Goal: Use online tool/utility: Utilize a website feature to perform a specific function

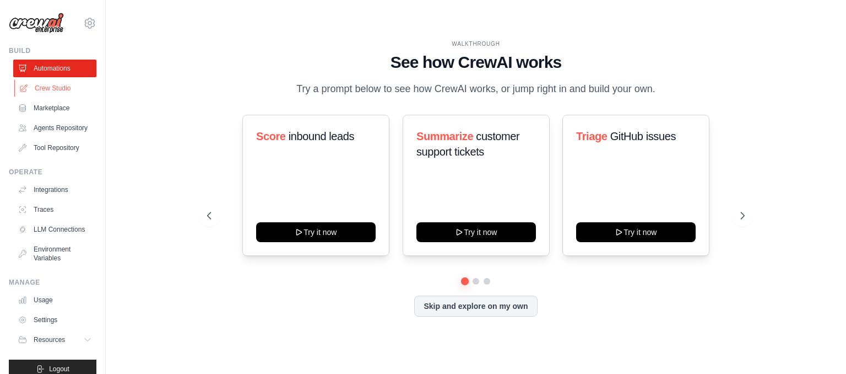
click at [59, 89] on link "Crew Studio" at bounding box center [55, 88] width 83 height 18
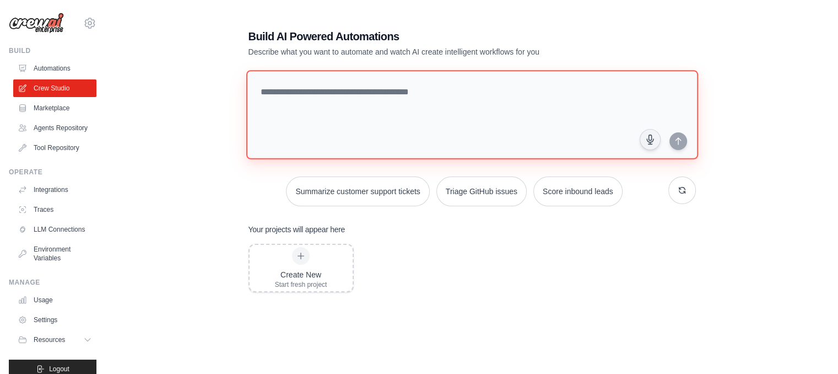
click at [454, 118] on textarea at bounding box center [472, 114] width 452 height 89
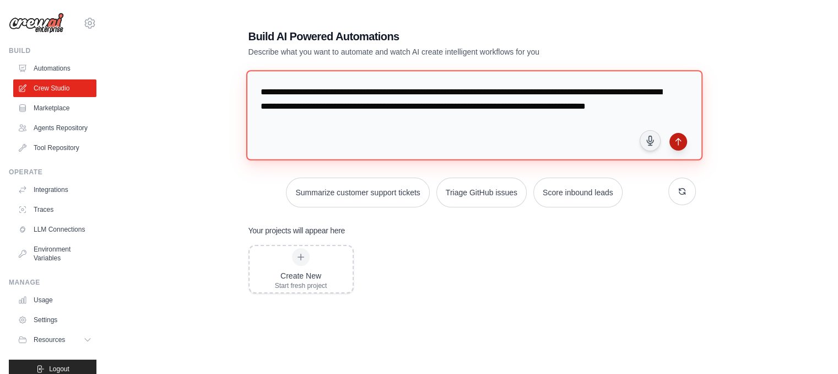
type textarea "**********"
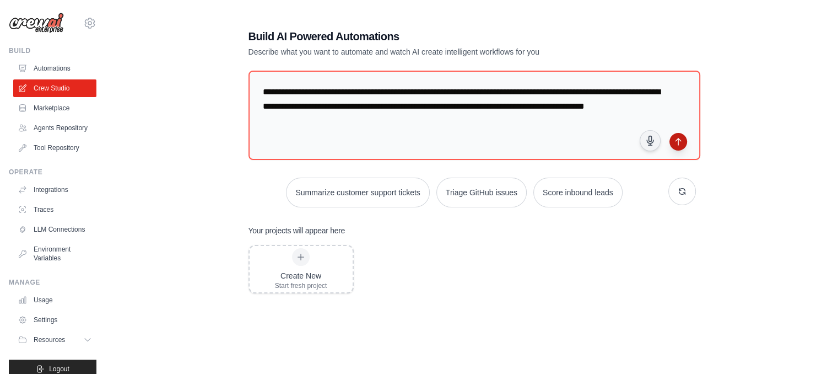
click at [677, 144] on icon "submit" at bounding box center [678, 141] width 9 height 9
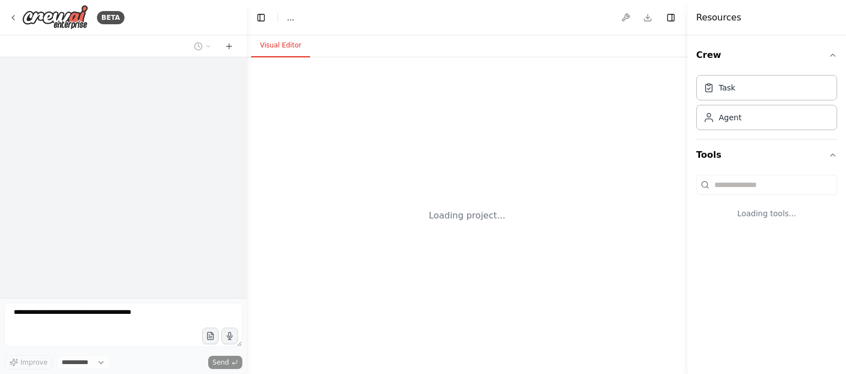
select select "****"
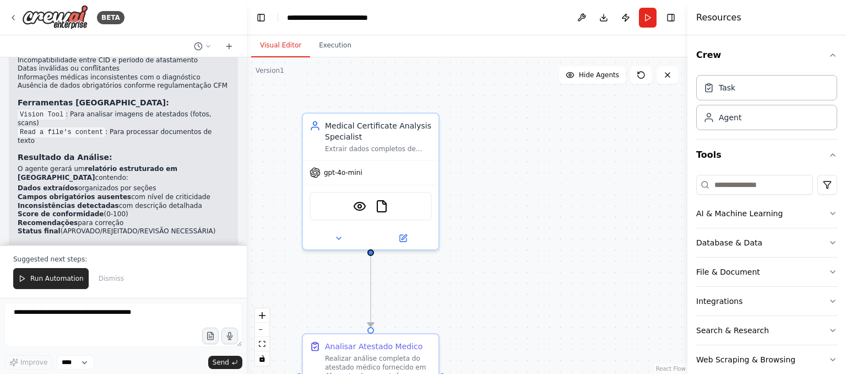
scroll to position [965, 0]
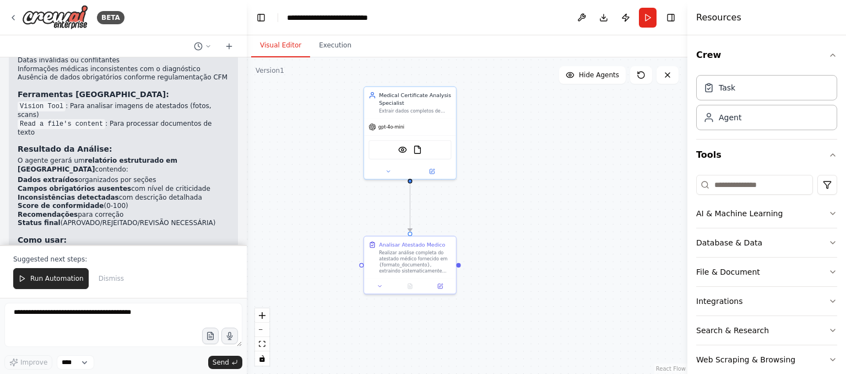
drag, startPoint x: 529, startPoint y: 281, endPoint x: 528, endPoint y: 180, distance: 101.4
click at [528, 180] on div ".deletable-edge-delete-btn { width: 20px; height: 20px; border: 0px solid #ffff…" at bounding box center [467, 215] width 441 height 316
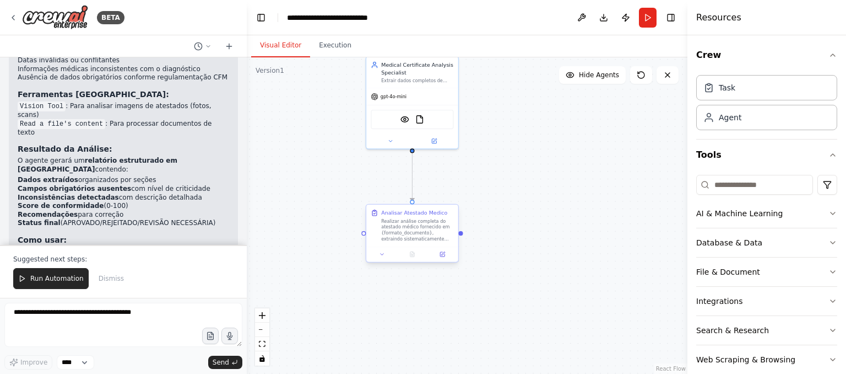
click at [402, 223] on div "Realizar análise completa do atestado médico fornecido em {formato_documento}, …" at bounding box center [417, 230] width 72 height 24
click at [423, 231] on div "Realizar análise completa do atestado médico fornecido em {formato_documento}, …" at bounding box center [417, 230] width 72 height 24
click at [441, 253] on icon at bounding box center [442, 254] width 4 height 4
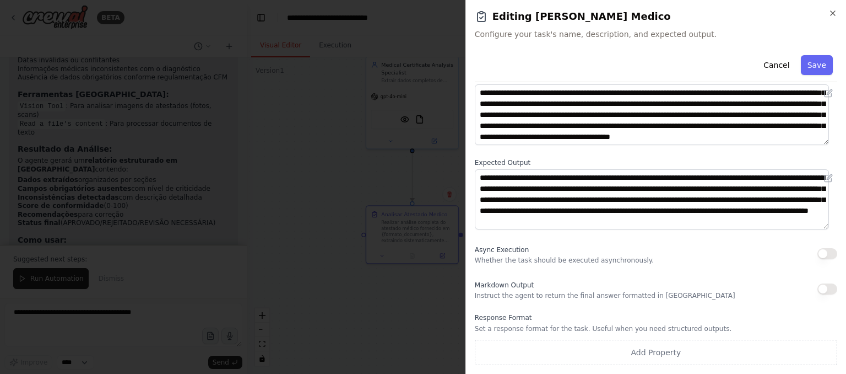
scroll to position [0, 0]
click at [781, 66] on button "Cancel" at bounding box center [776, 65] width 39 height 20
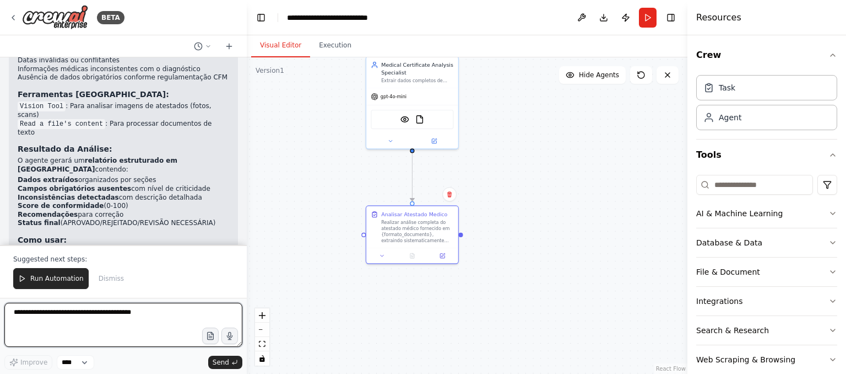
click at [104, 327] on textarea at bounding box center [123, 325] width 238 height 44
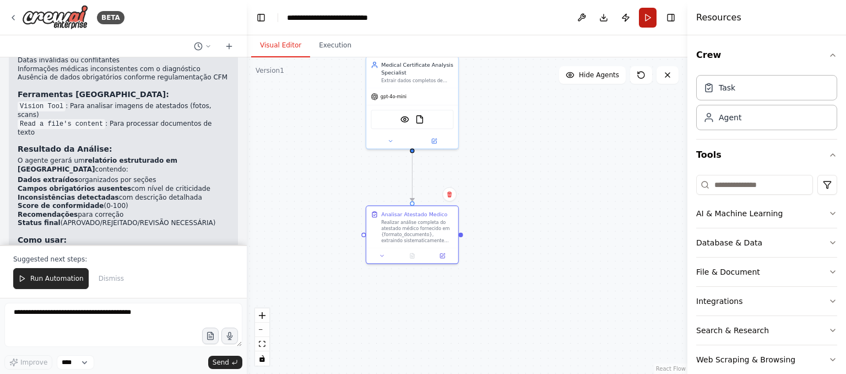
click at [649, 19] on button "Run" at bounding box center [648, 18] width 18 height 20
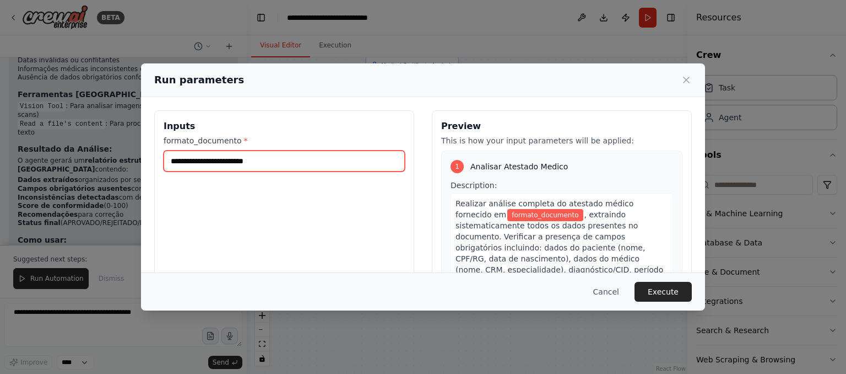
click at [258, 165] on input "formato_documento *" at bounding box center [284, 160] width 241 height 21
click at [686, 82] on icon at bounding box center [686, 79] width 11 height 11
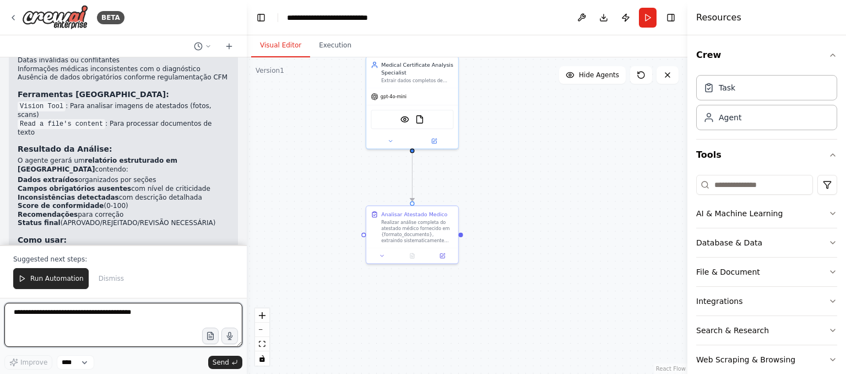
click at [149, 320] on textarea at bounding box center [123, 325] width 238 height 44
type textarea "**********"
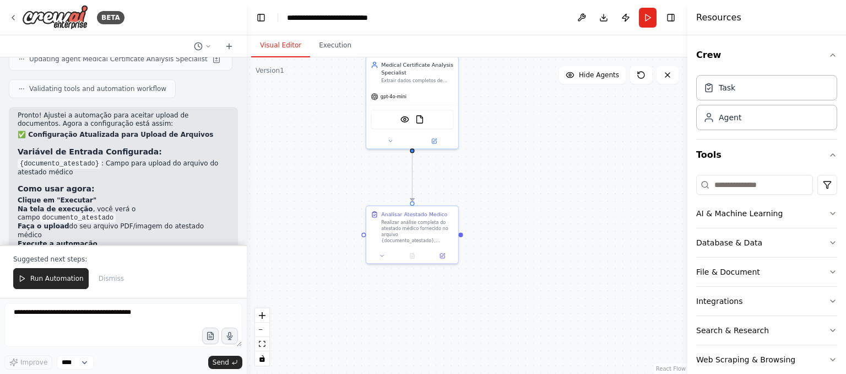
scroll to position [1526, 0]
click at [178, 268] on div "Run Automation Dismiss" at bounding box center [123, 278] width 220 height 21
click at [63, 283] on span "Run Automation" at bounding box center [56, 278] width 53 height 9
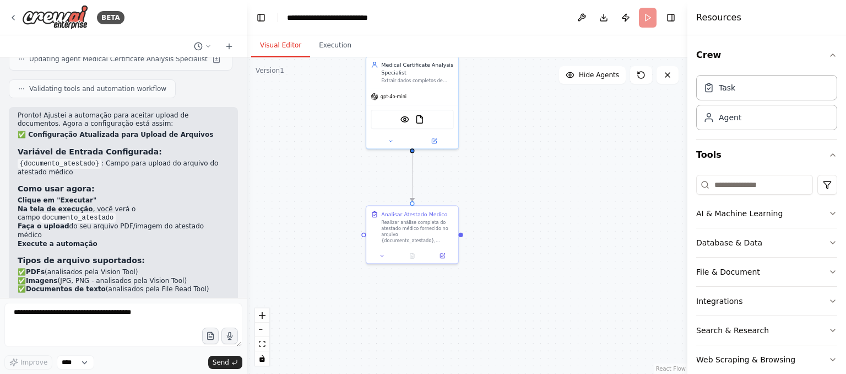
scroll to position [1474, 0]
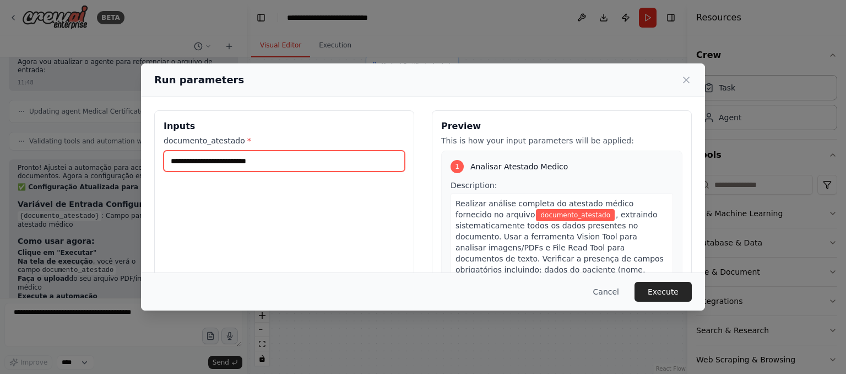
click at [281, 160] on input "documento_atestado *" at bounding box center [284, 160] width 241 height 21
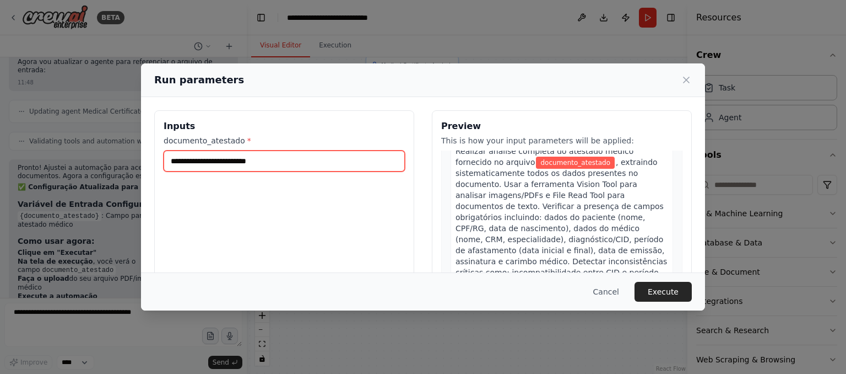
scroll to position [0, 0]
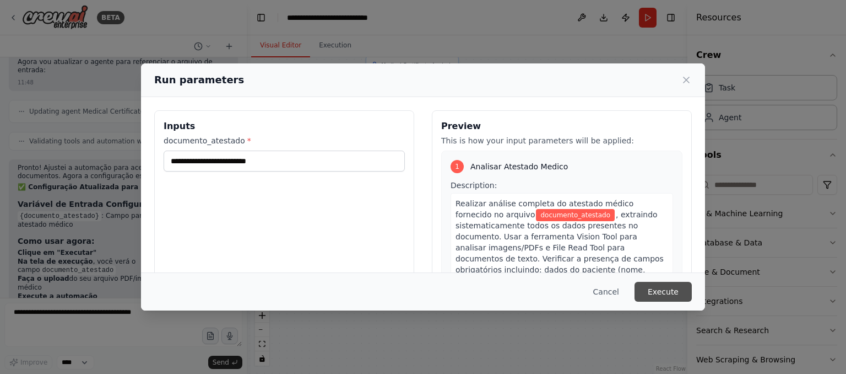
click at [676, 287] on button "Execute" at bounding box center [663, 292] width 57 height 20
click at [664, 292] on button "Execute" at bounding box center [663, 292] width 57 height 20
click at [671, 291] on button "Execute" at bounding box center [663, 292] width 57 height 20
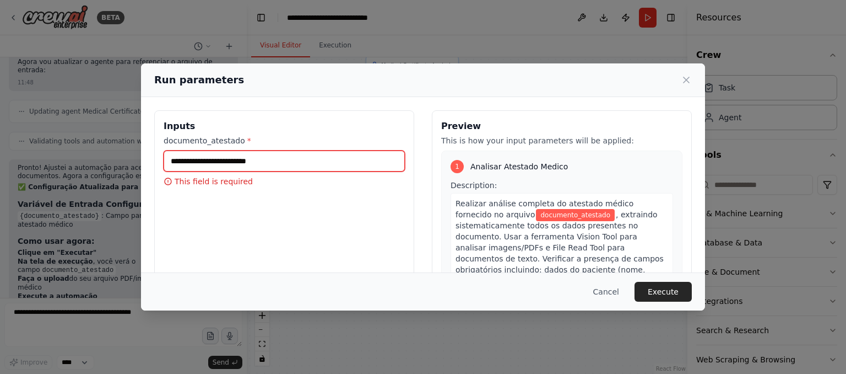
click at [290, 160] on input "documento_atestado *" at bounding box center [284, 160] width 241 height 21
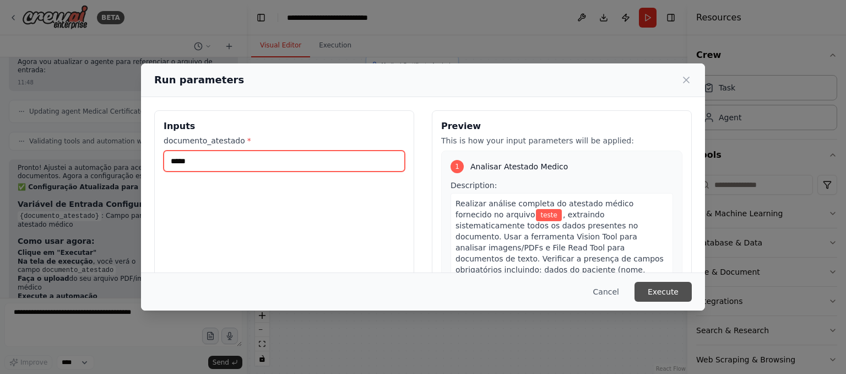
type input "*****"
click at [666, 285] on button "Execute" at bounding box center [663, 292] width 57 height 20
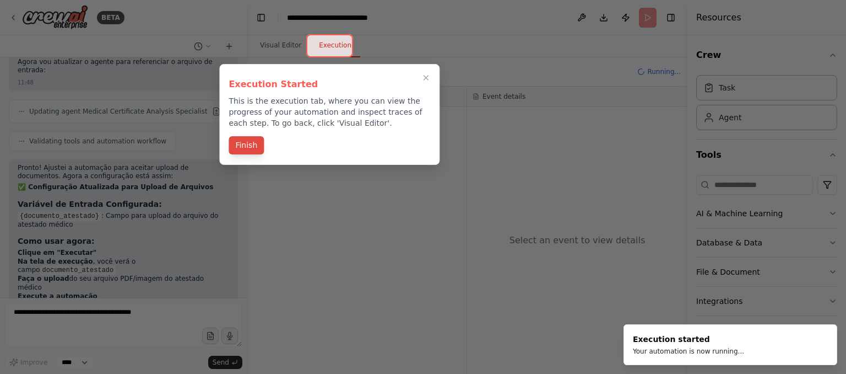
click at [249, 143] on button "Finish" at bounding box center [246, 145] width 35 height 18
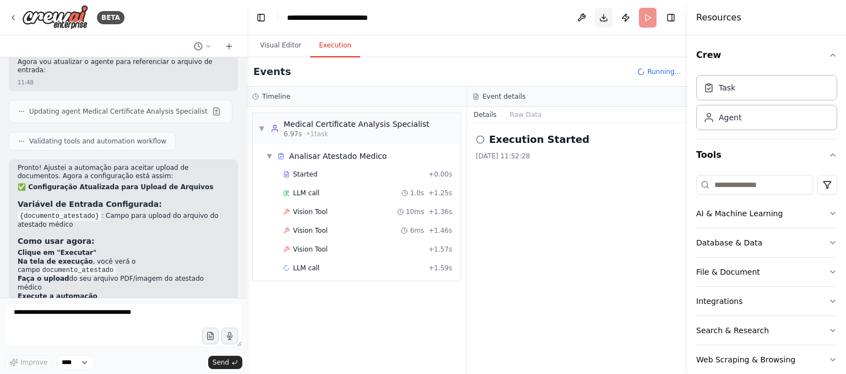
click at [601, 17] on button "Download" at bounding box center [604, 18] width 18 height 20
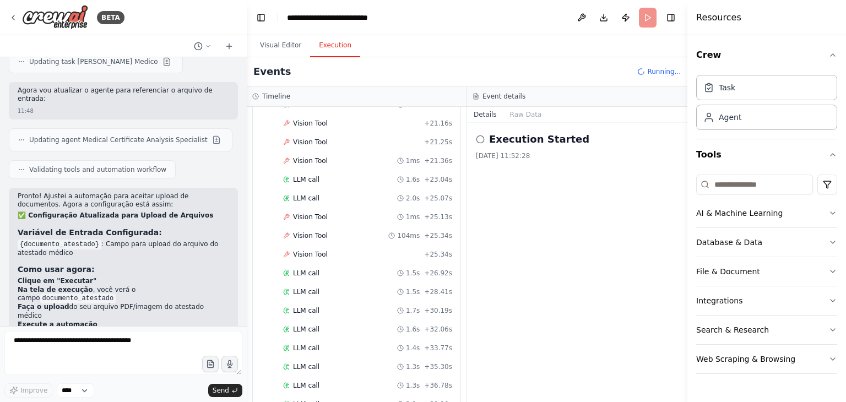
scroll to position [593, 0]
